Goal: Transaction & Acquisition: Purchase product/service

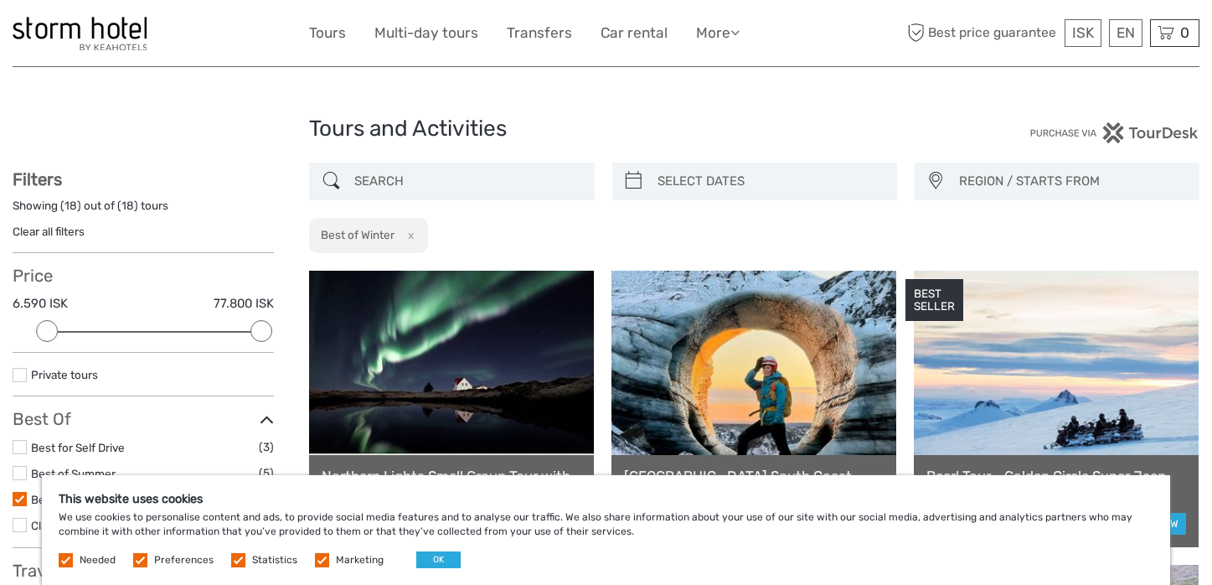
select select
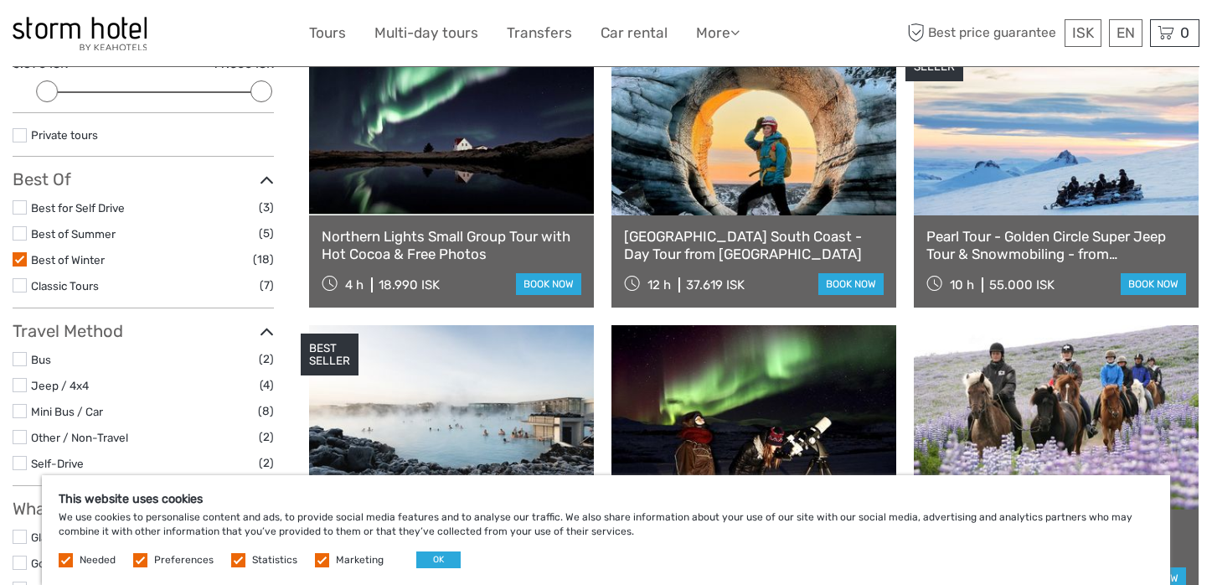
scroll to position [243, 0]
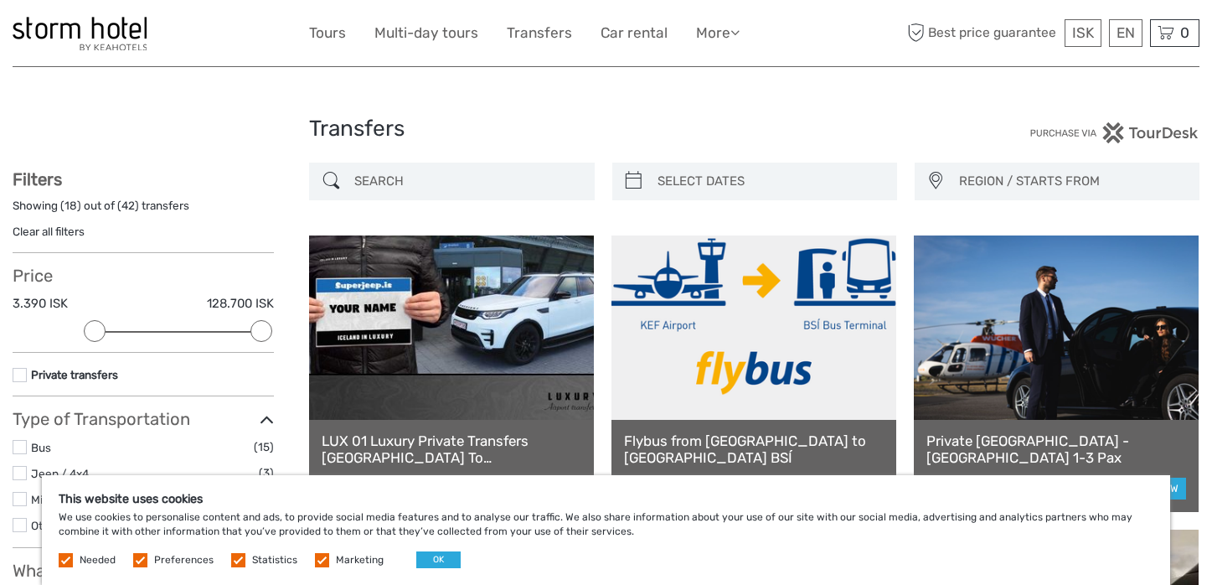
select select
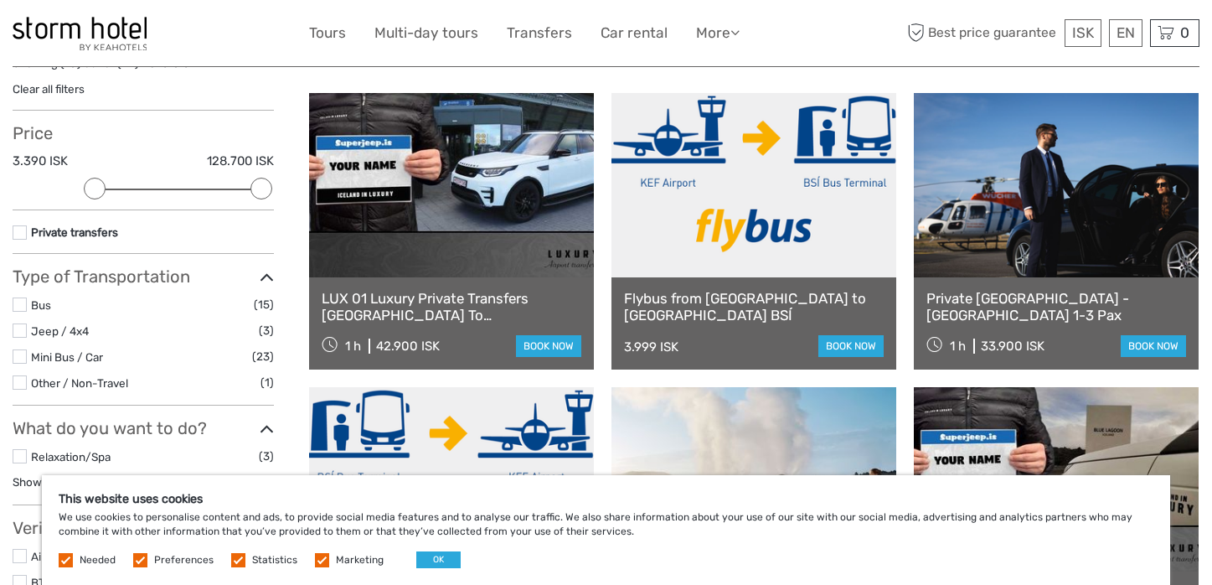
scroll to position [139, 0]
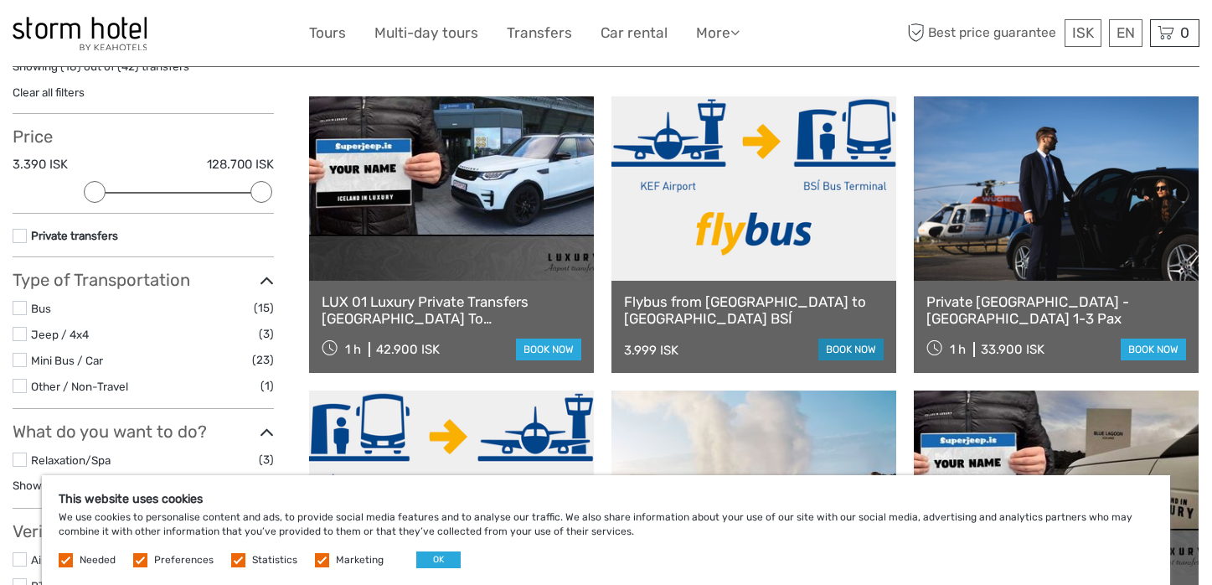
click at [850, 349] on link "book now" at bounding box center [851, 349] width 65 height 22
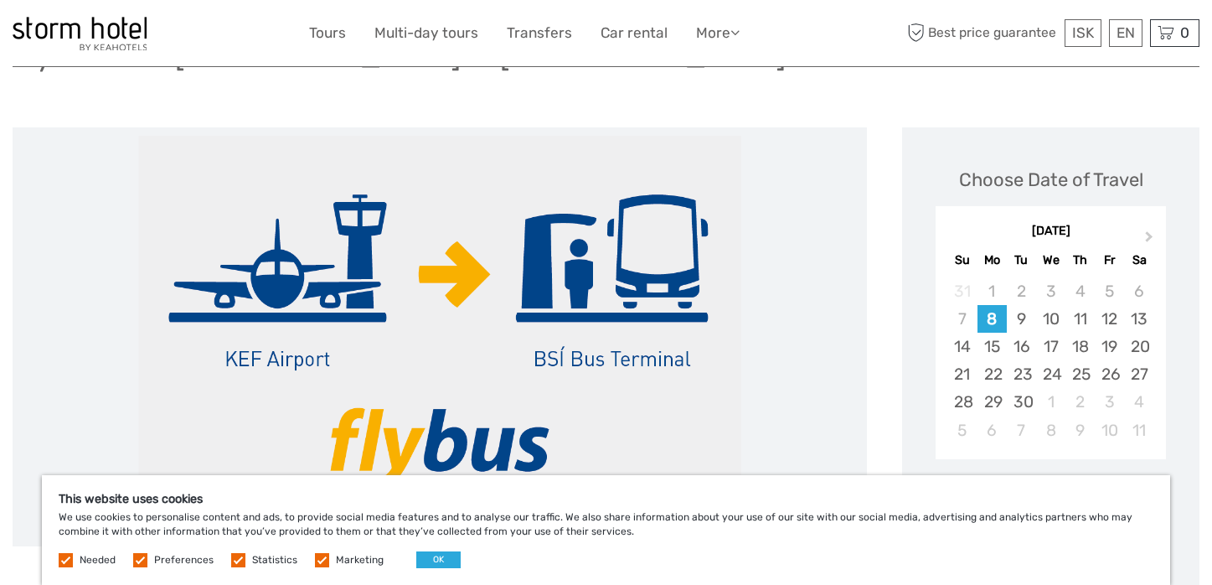
scroll to position [142, 0]
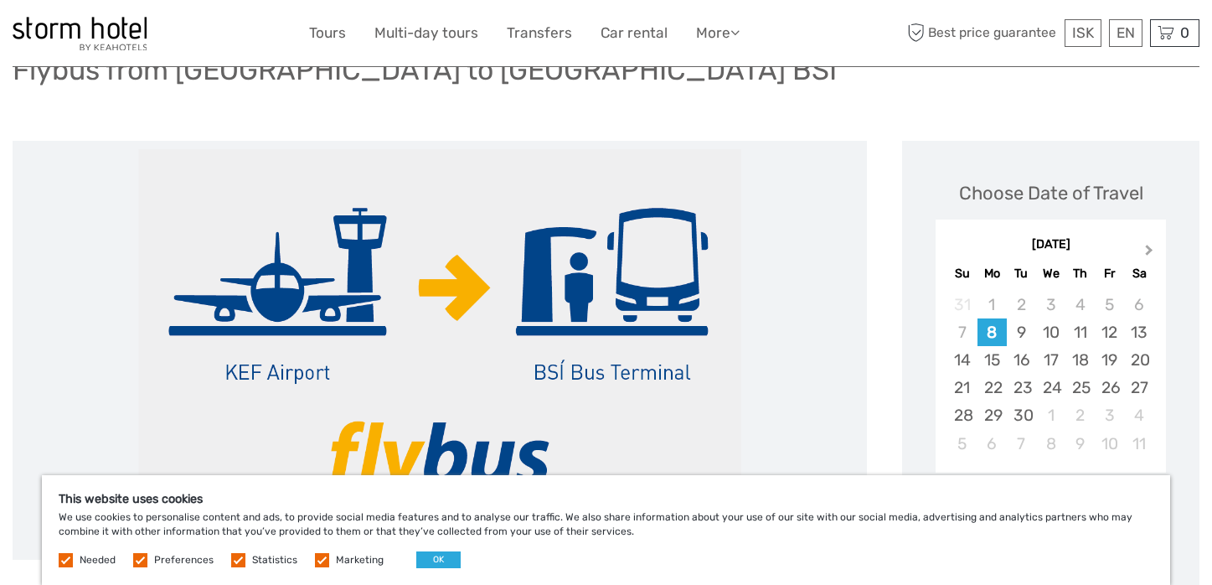
click at [1155, 251] on button "Next Month" at bounding box center [1151, 253] width 27 height 27
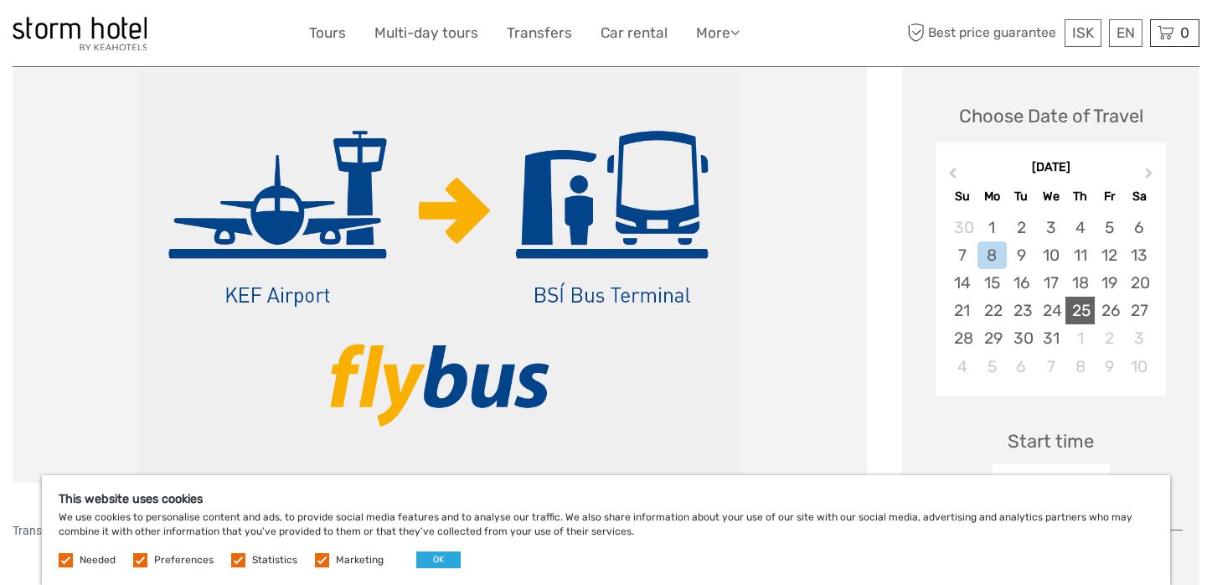
scroll to position [223, 0]
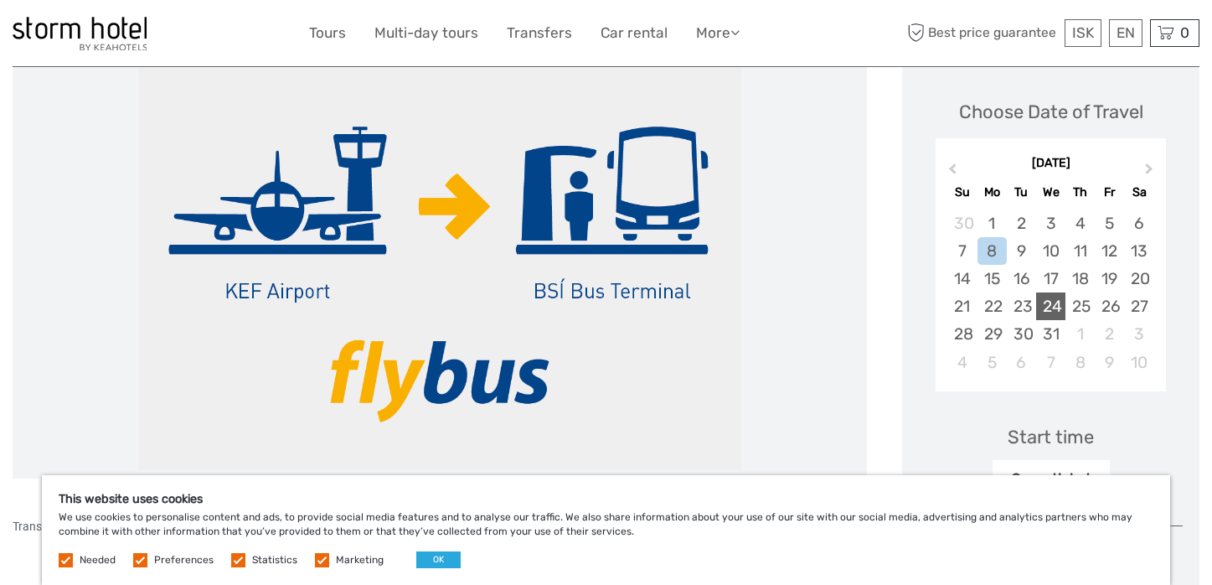
click at [1049, 308] on div "24" at bounding box center [1050, 306] width 29 height 28
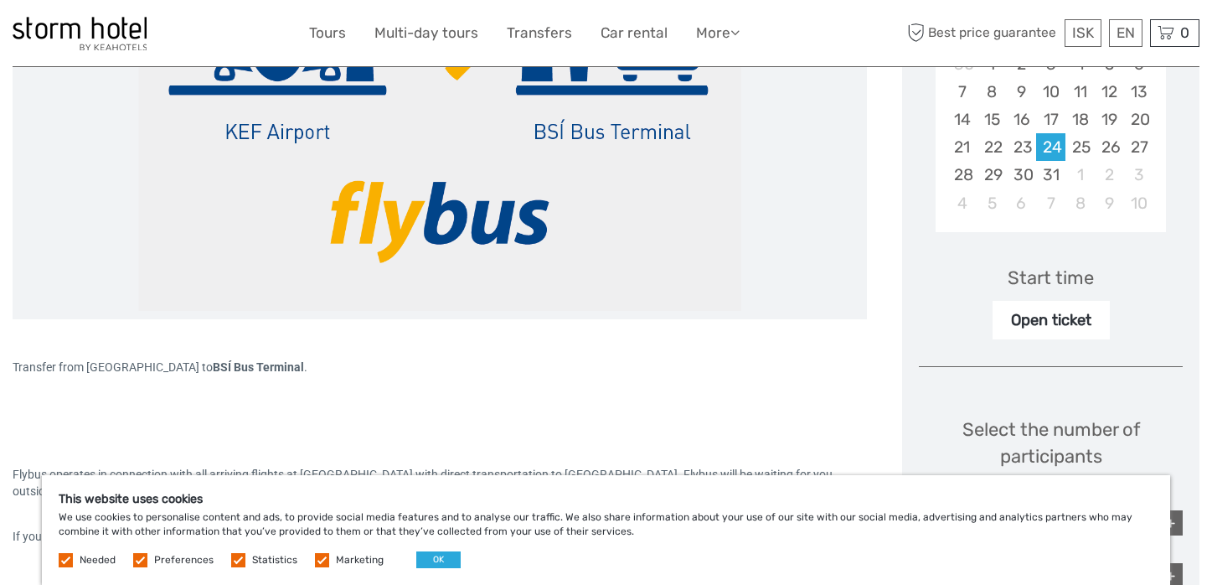
scroll to position [383, 0]
click at [1063, 305] on div "Open ticket" at bounding box center [1051, 319] width 117 height 39
click at [1050, 318] on div "Open ticket" at bounding box center [1051, 319] width 117 height 39
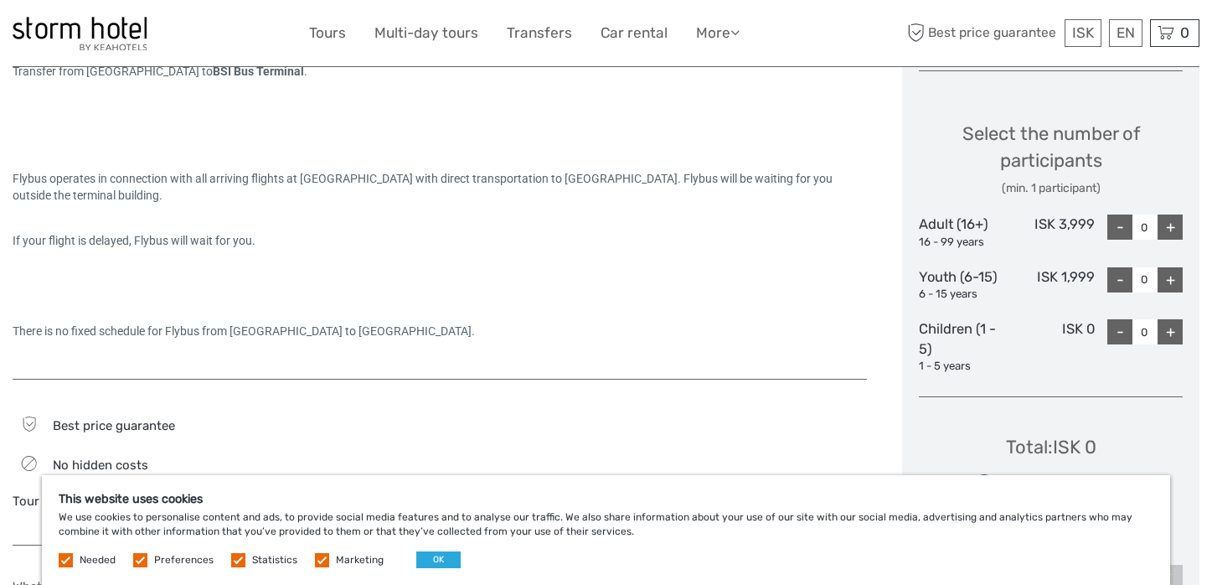
scroll to position [695, 0]
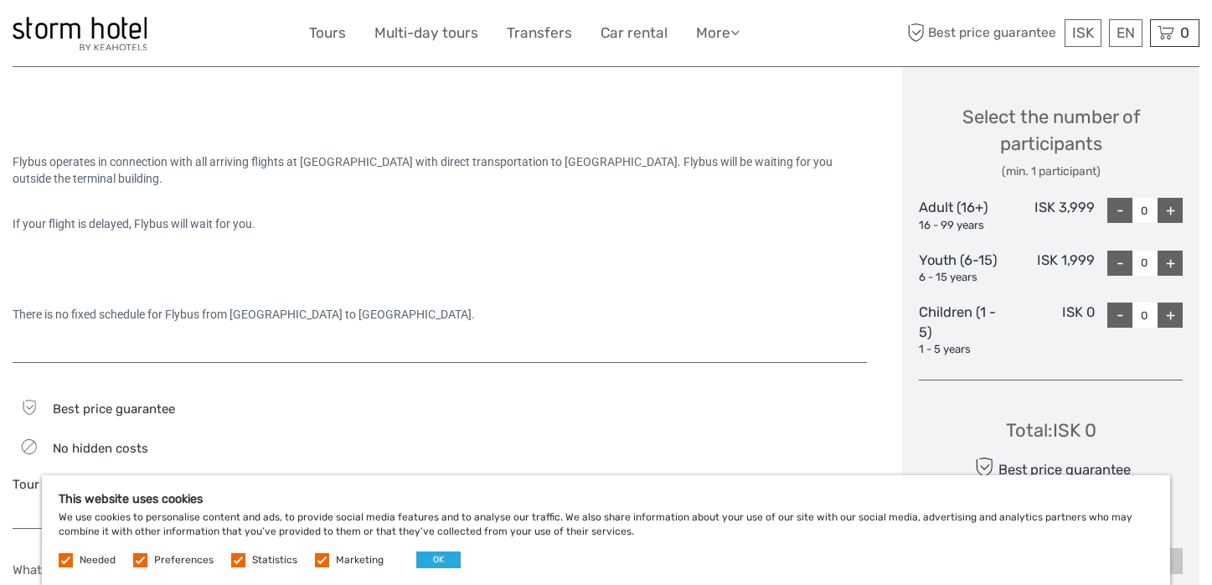
click at [1178, 209] on div "+" at bounding box center [1170, 210] width 25 height 25
type input "2"
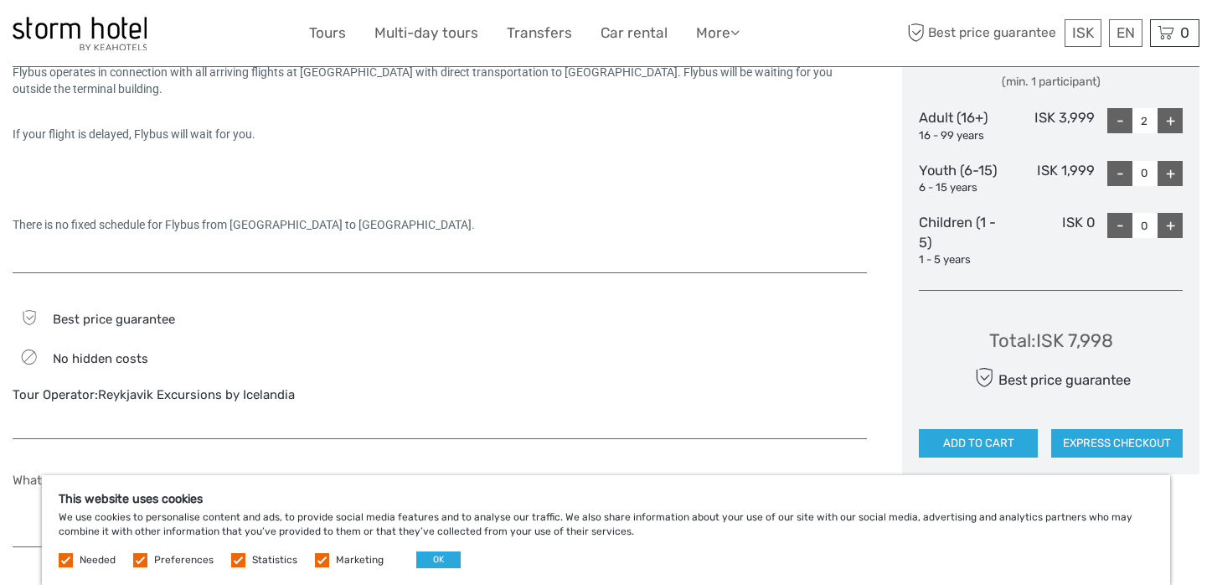
scroll to position [781, 0]
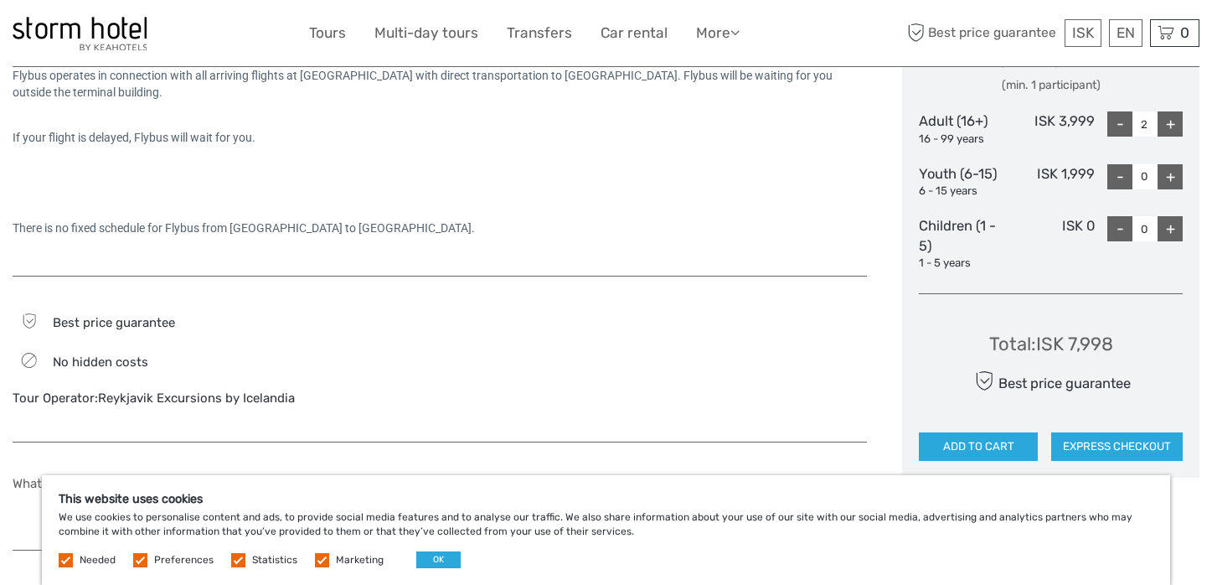
drag, startPoint x: 263, startPoint y: 224, endPoint x: 472, endPoint y: 228, distance: 208.7
click at [472, 228] on div "There is no fixed schedule for Flybus from [GEOGRAPHIC_DATA] to [GEOGRAPHIC_DAT…" at bounding box center [440, 228] width 855 height 17
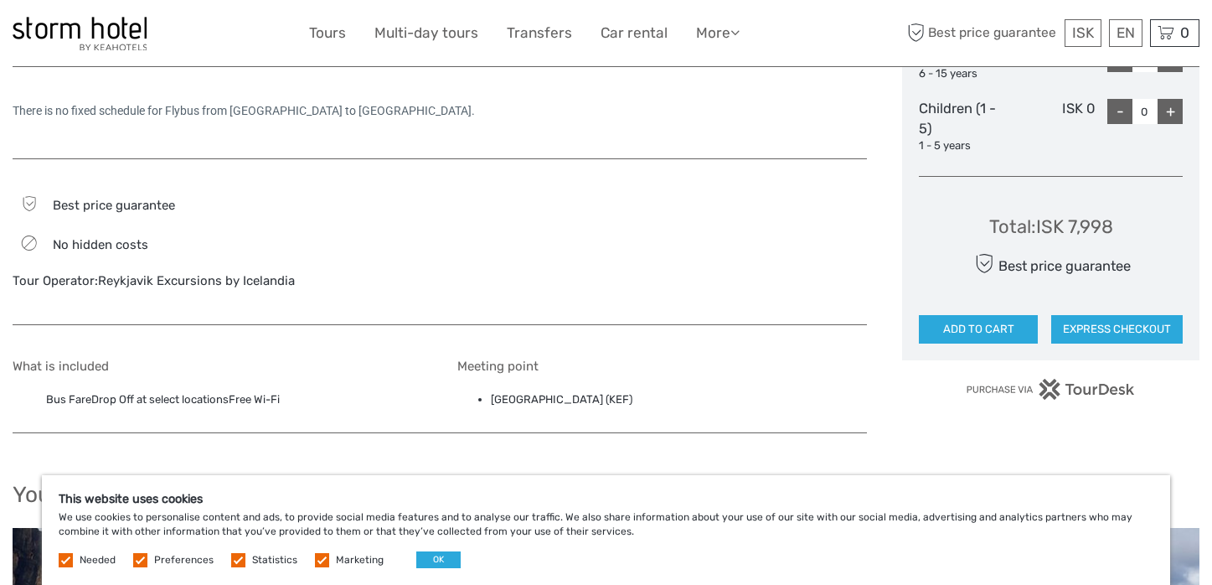
scroll to position [907, 0]
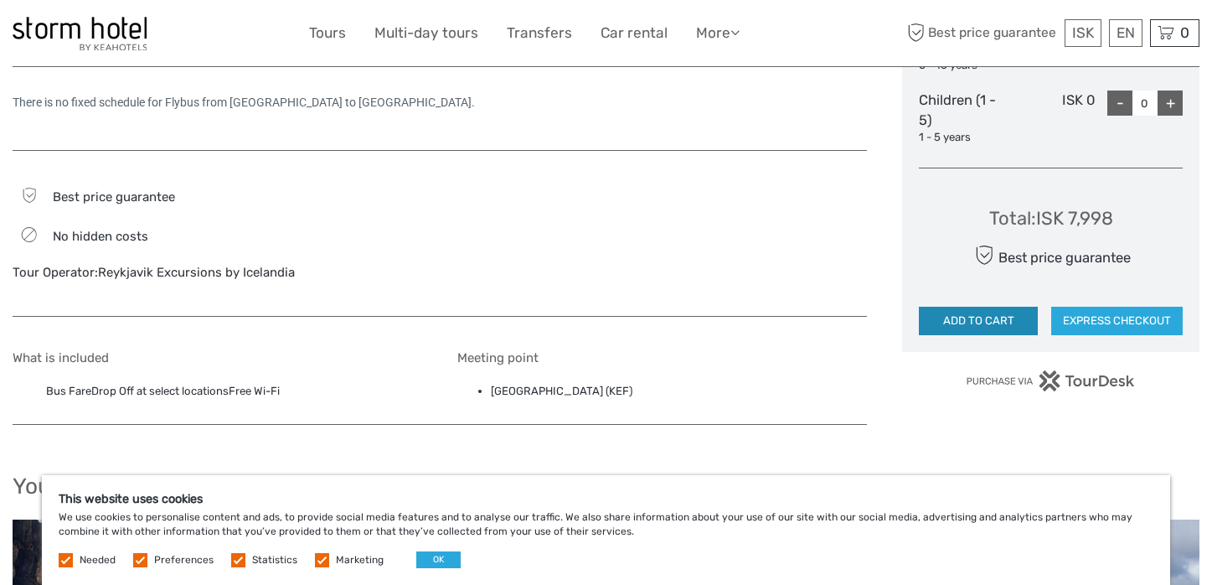
click at [975, 323] on button "ADD TO CART" at bounding box center [978, 321] width 119 height 28
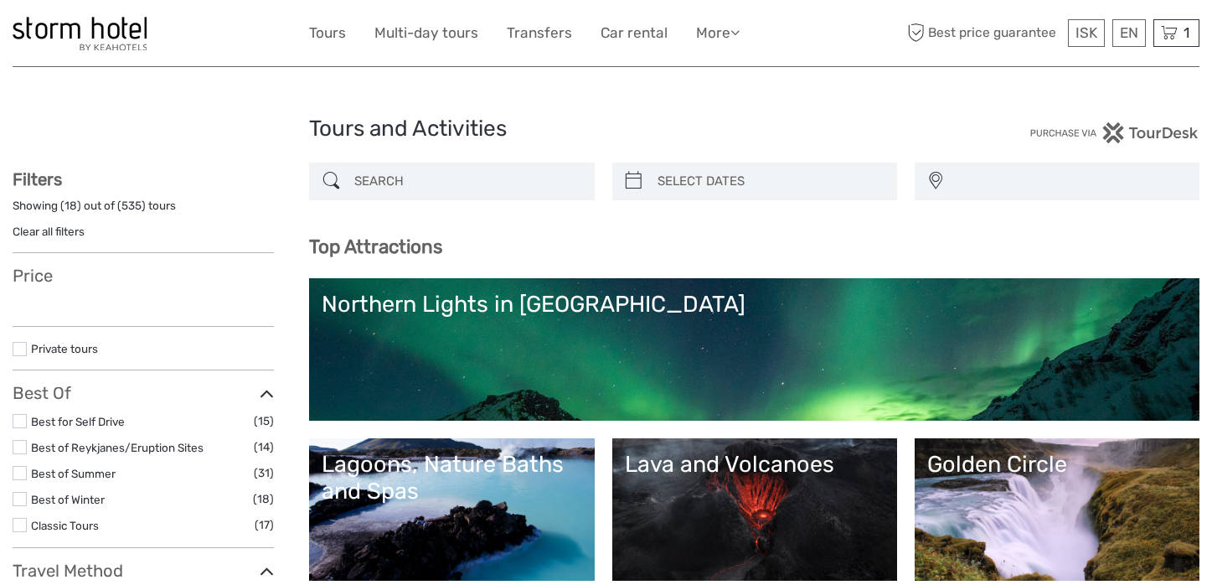
select select
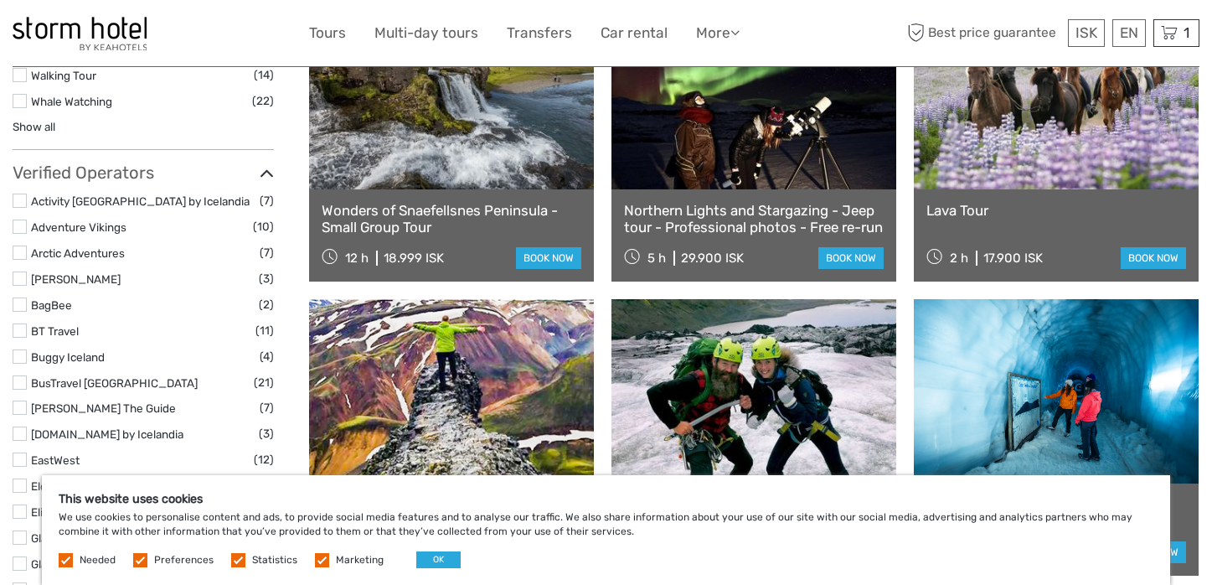
scroll to position [1816, 0]
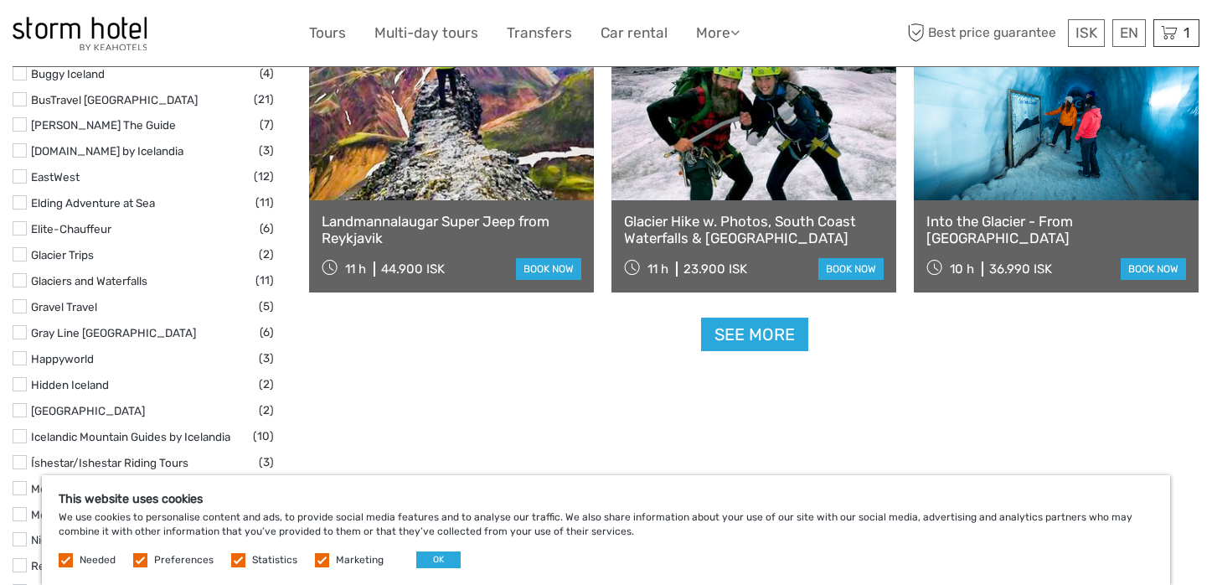
scroll to position [2134, 0]
